Goal: Information Seeking & Learning: Learn about a topic

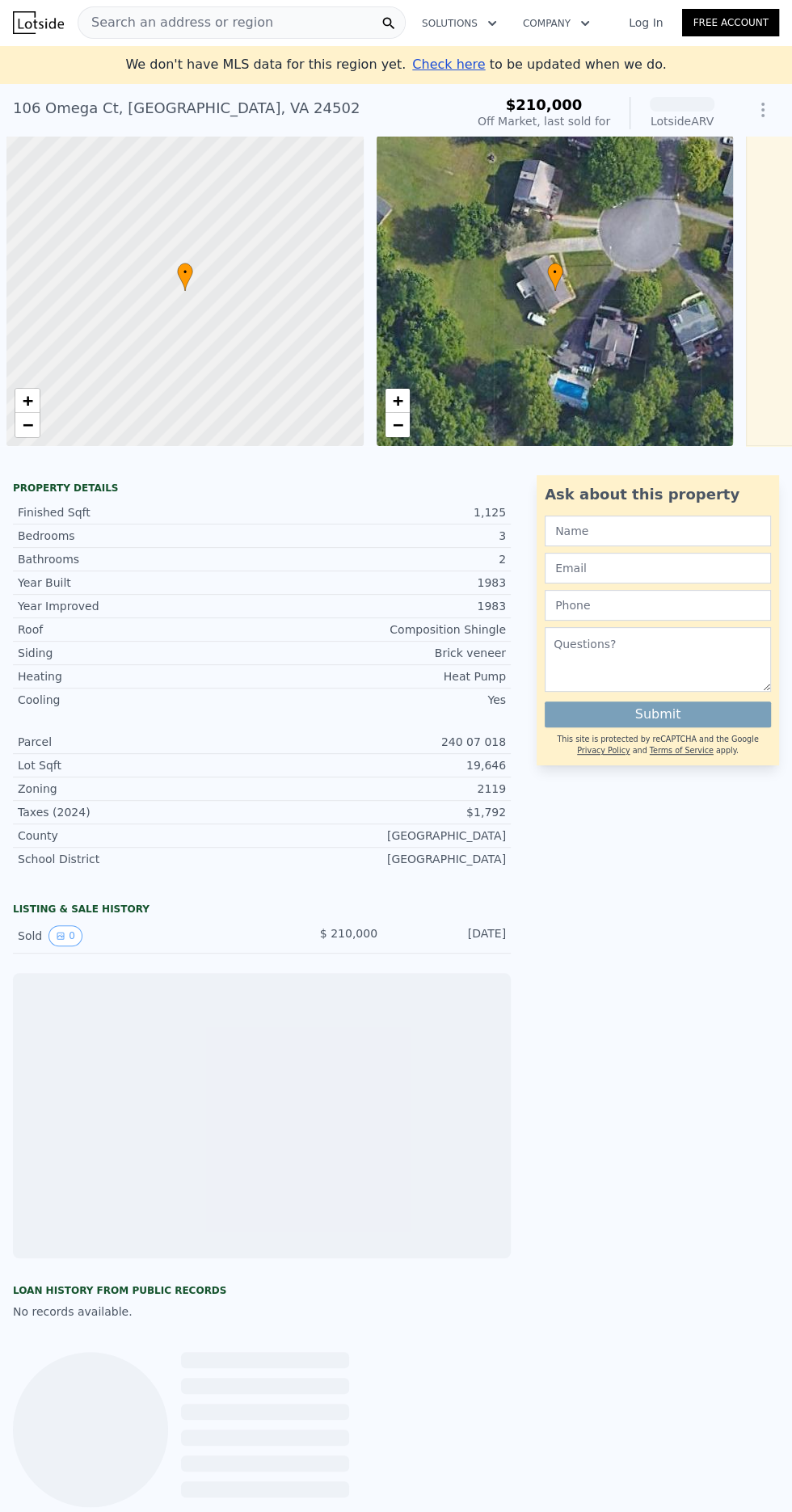
scroll to position [0, 6]
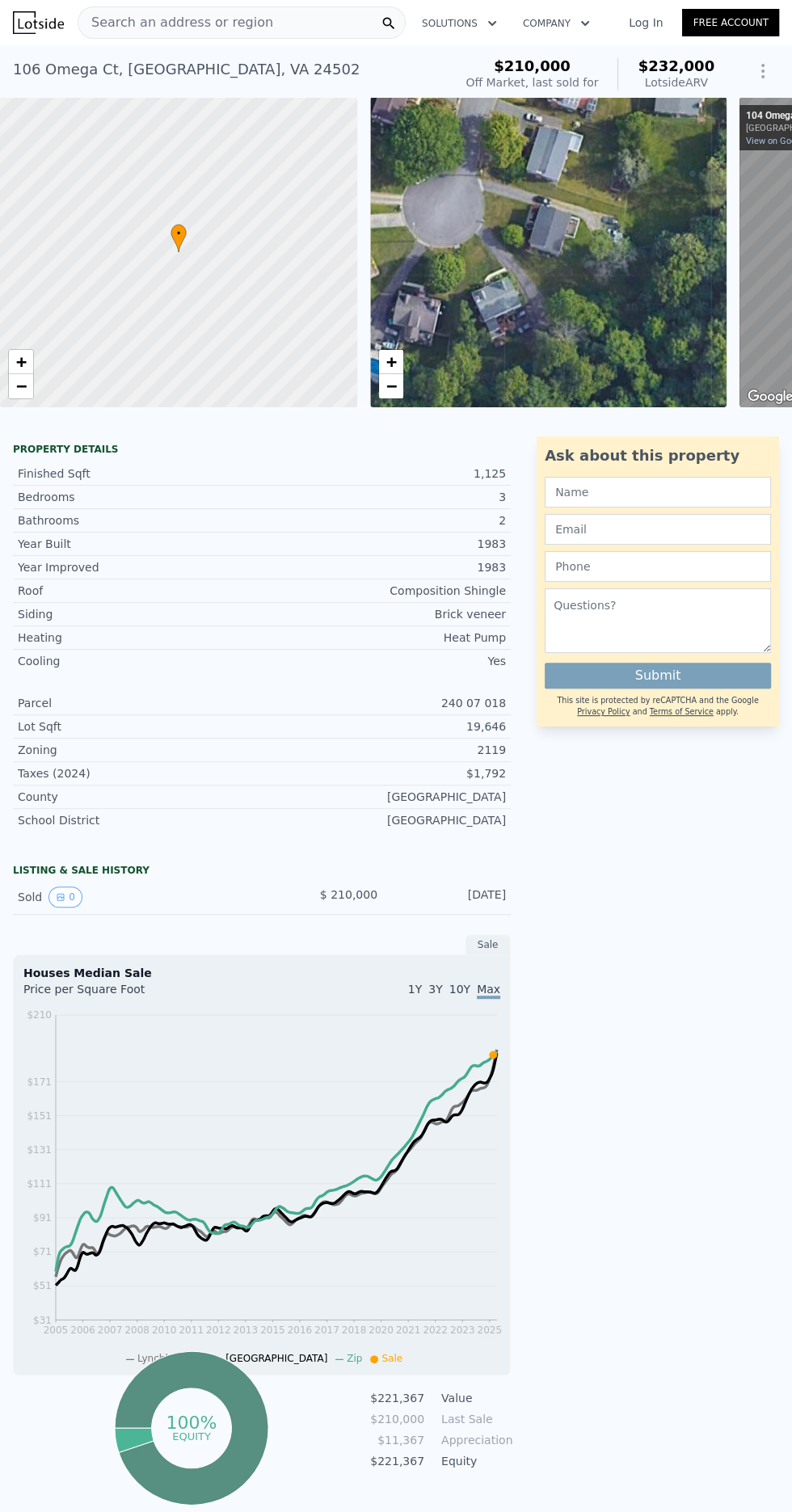
click at [594, 296] on div "• + −" at bounding box center [549, 251] width 357 height 310
click at [757, 61] on button "Show Options" at bounding box center [763, 71] width 32 height 32
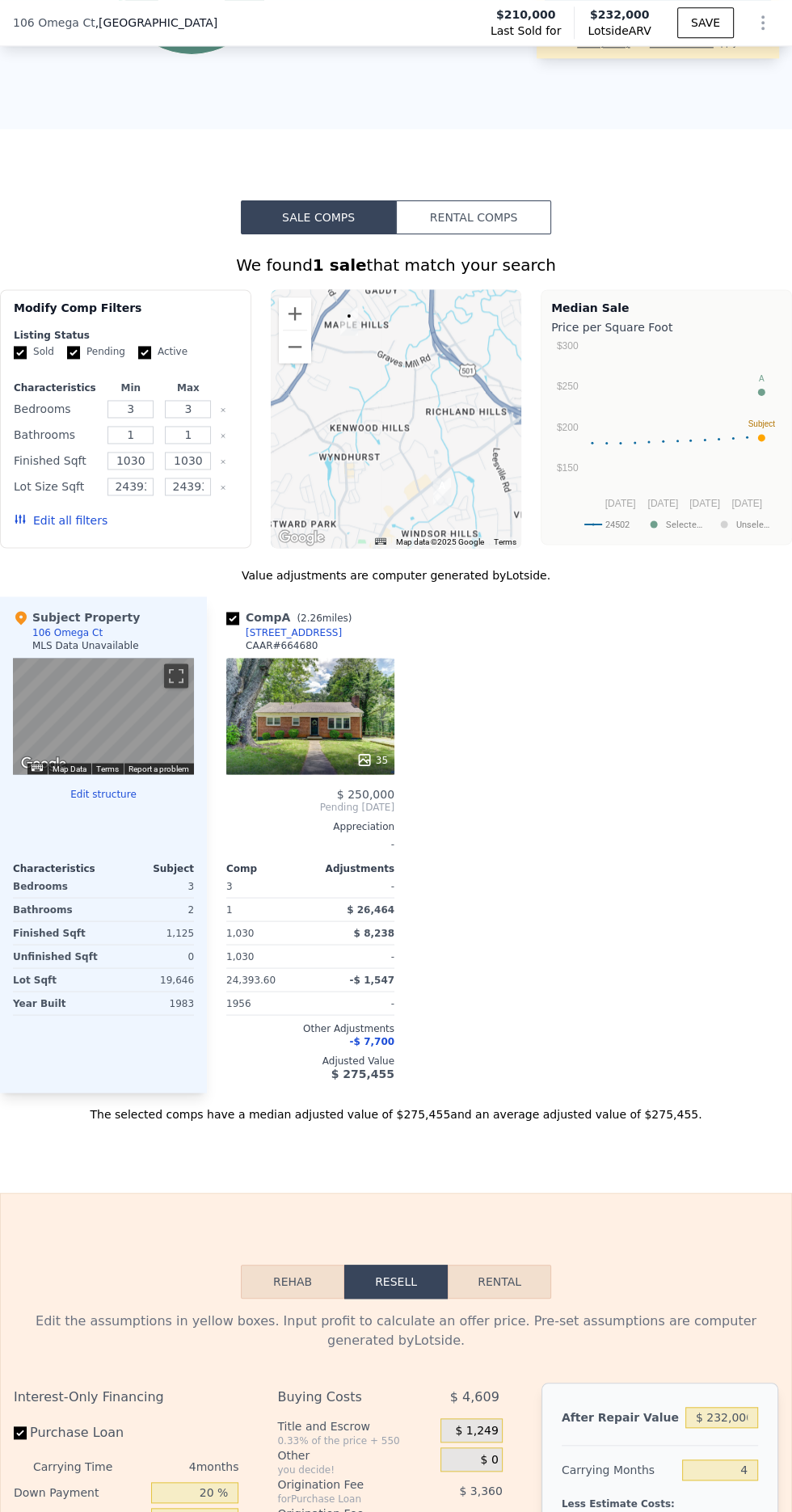
scroll to position [1444, 0]
click at [79, 617] on div "Subject Property" at bounding box center [76, 618] width 127 height 16
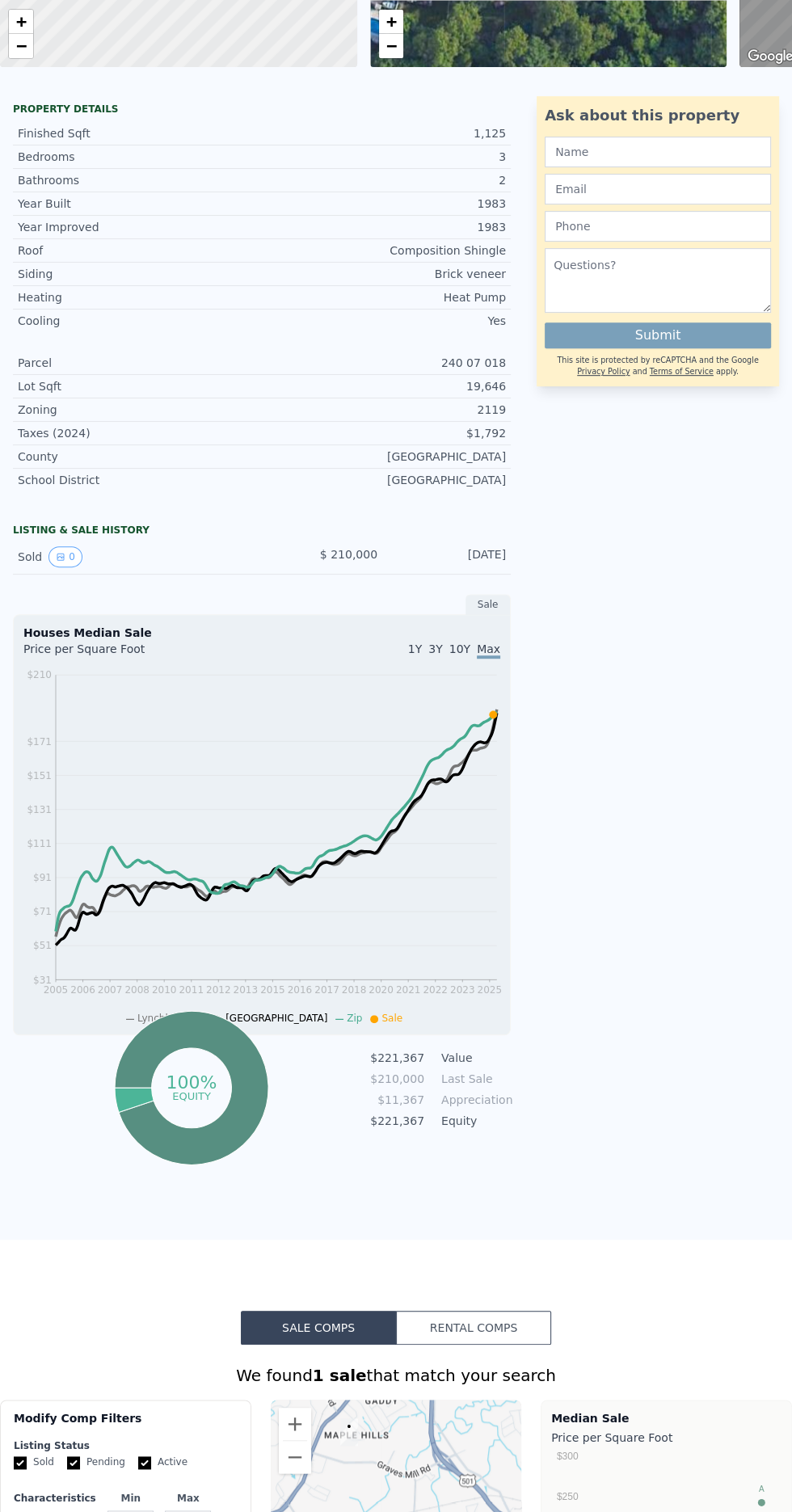
scroll to position [0, 0]
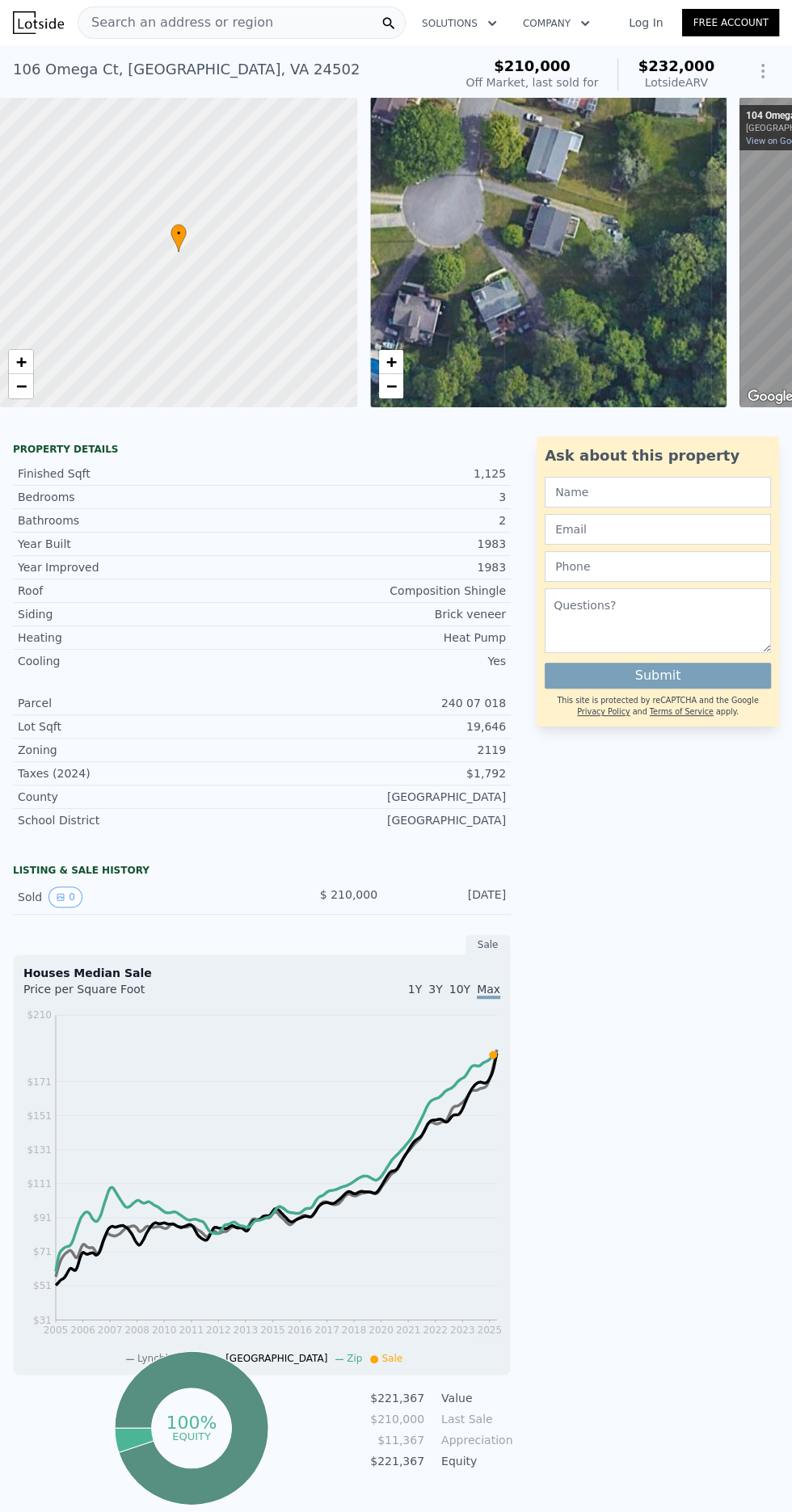
click at [617, 249] on div "• + −" at bounding box center [549, 251] width 357 height 310
click at [254, 272] on div at bounding box center [178, 252] width 428 height 373
